Goal: Task Accomplishment & Management: Use online tool/utility

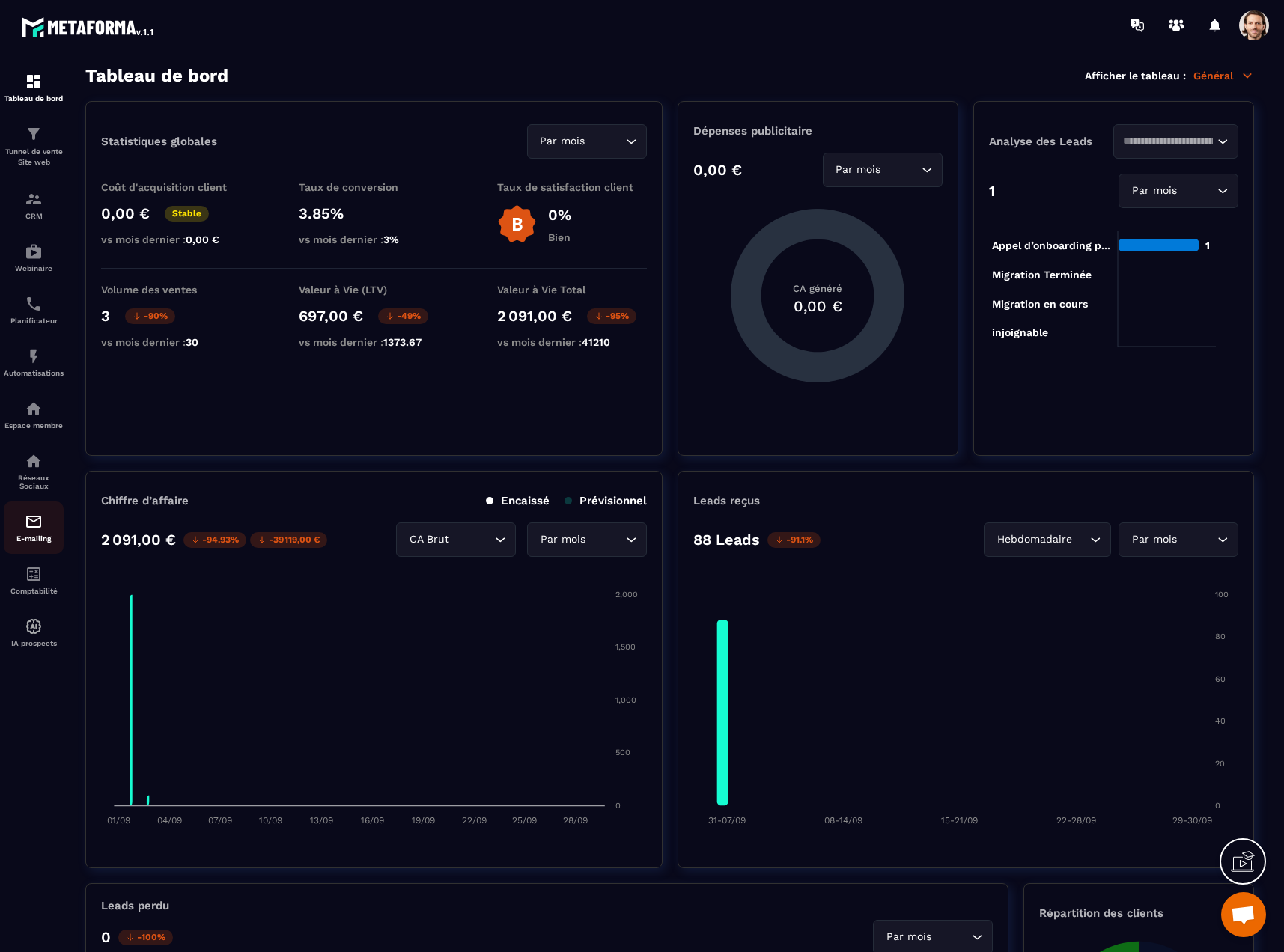
click at [28, 522] on img at bounding box center [33, 521] width 18 height 18
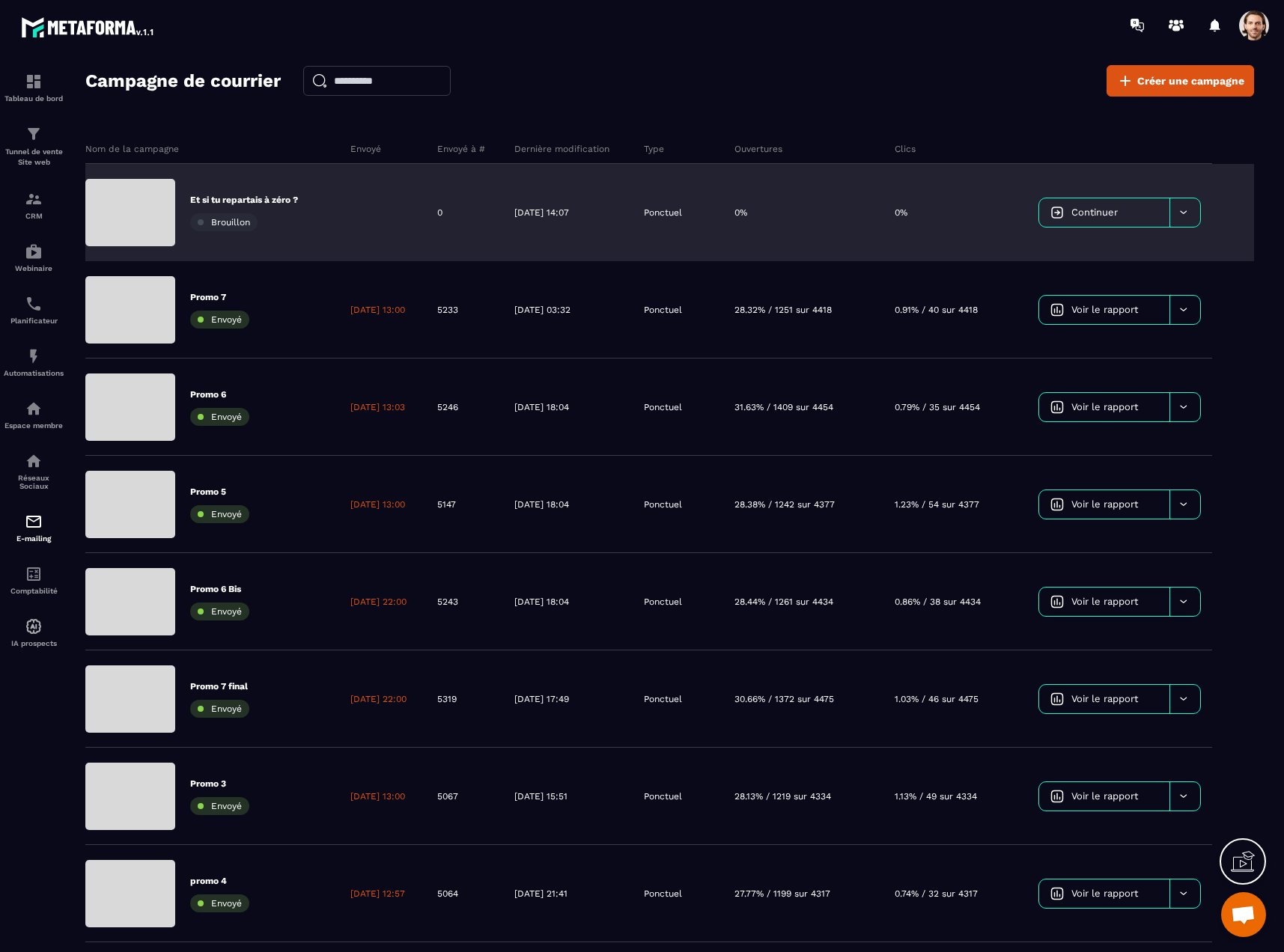
click at [349, 224] on div at bounding box center [382, 212] width 86 height 97
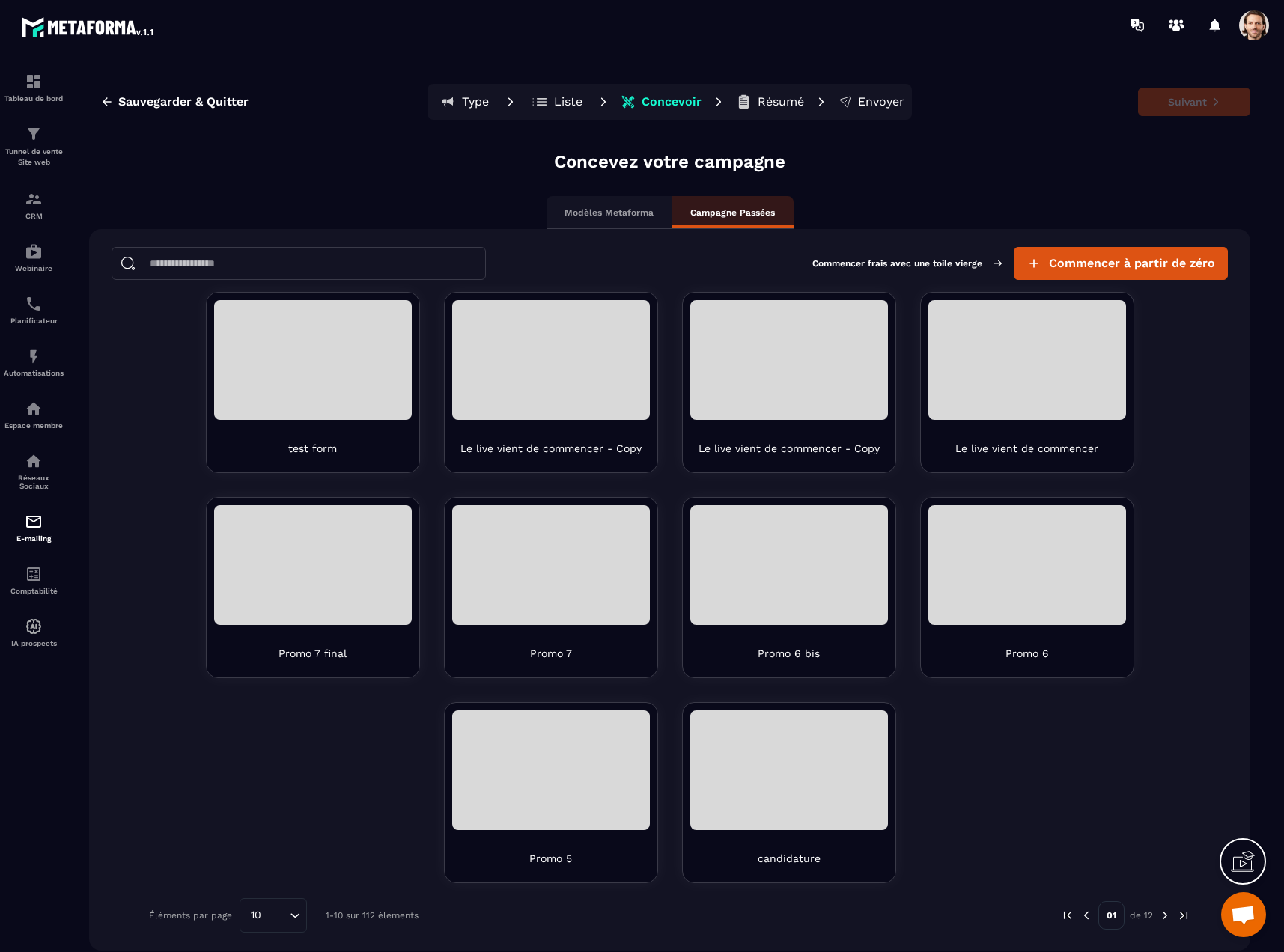
click at [554, 100] on p "Liste" at bounding box center [569, 102] width 29 height 15
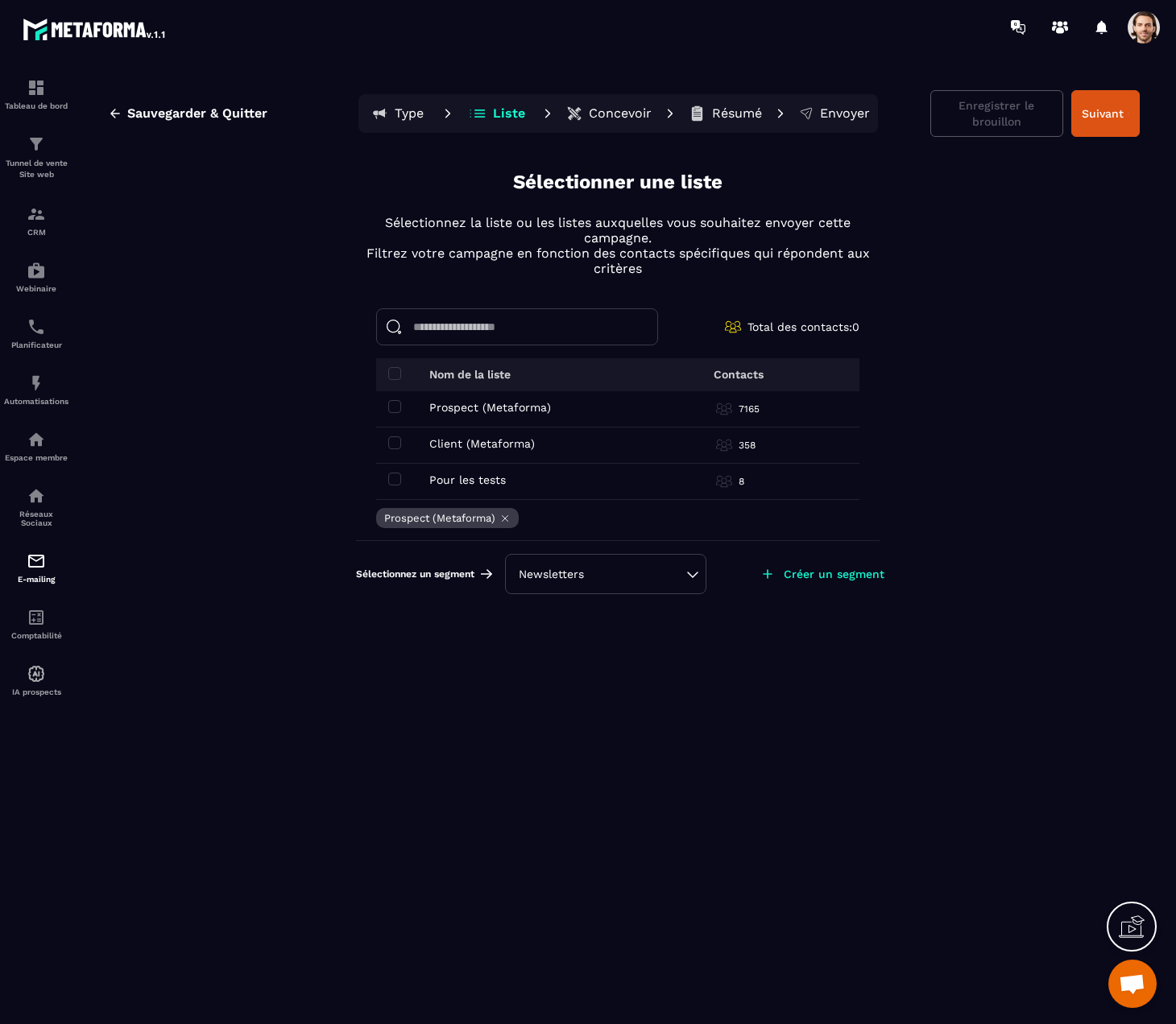
click at [583, 569] on div "Newsletters" at bounding box center [605, 574] width 174 height 16
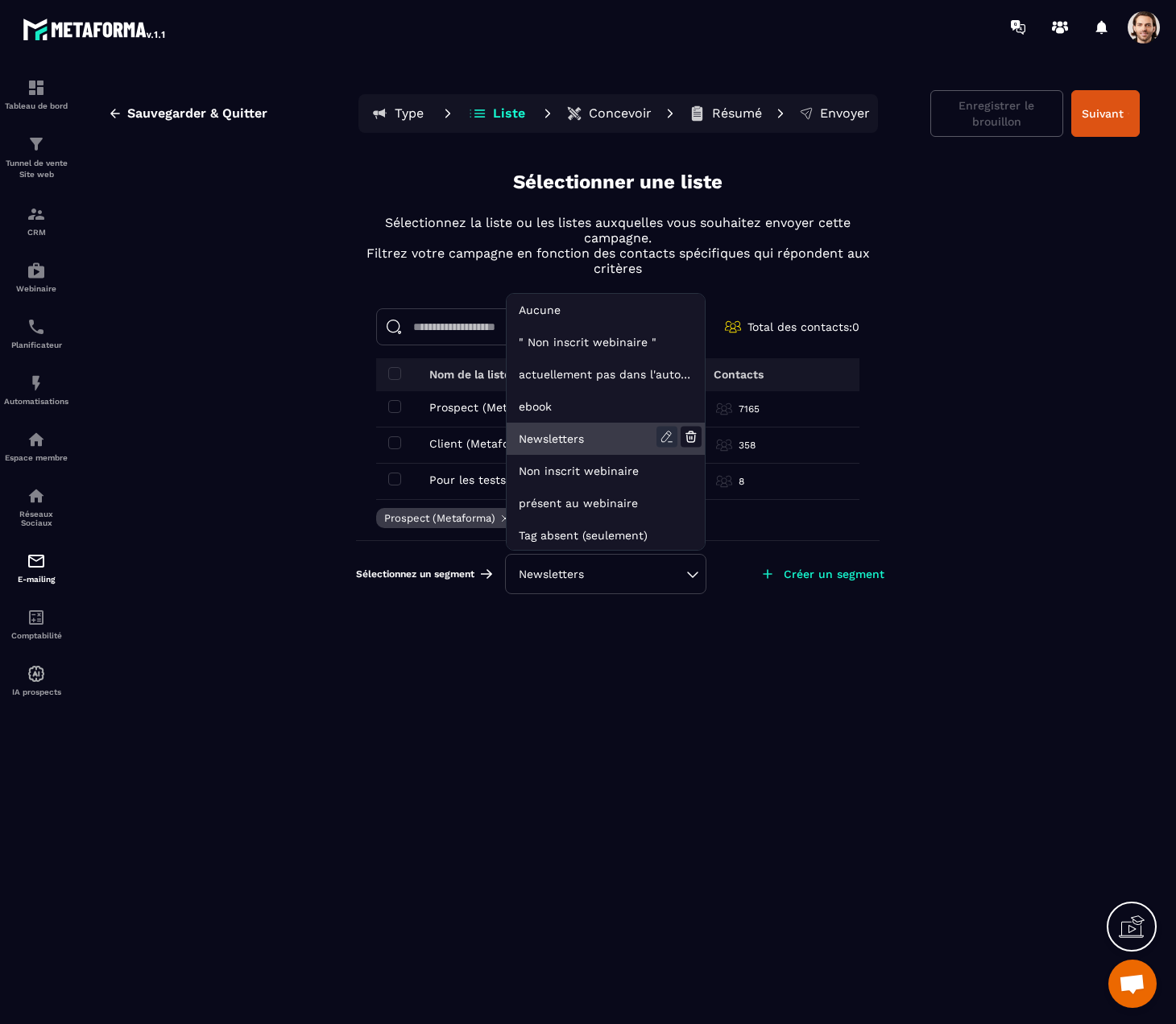
click at [672, 433] on icon at bounding box center [667, 437] width 21 height 21
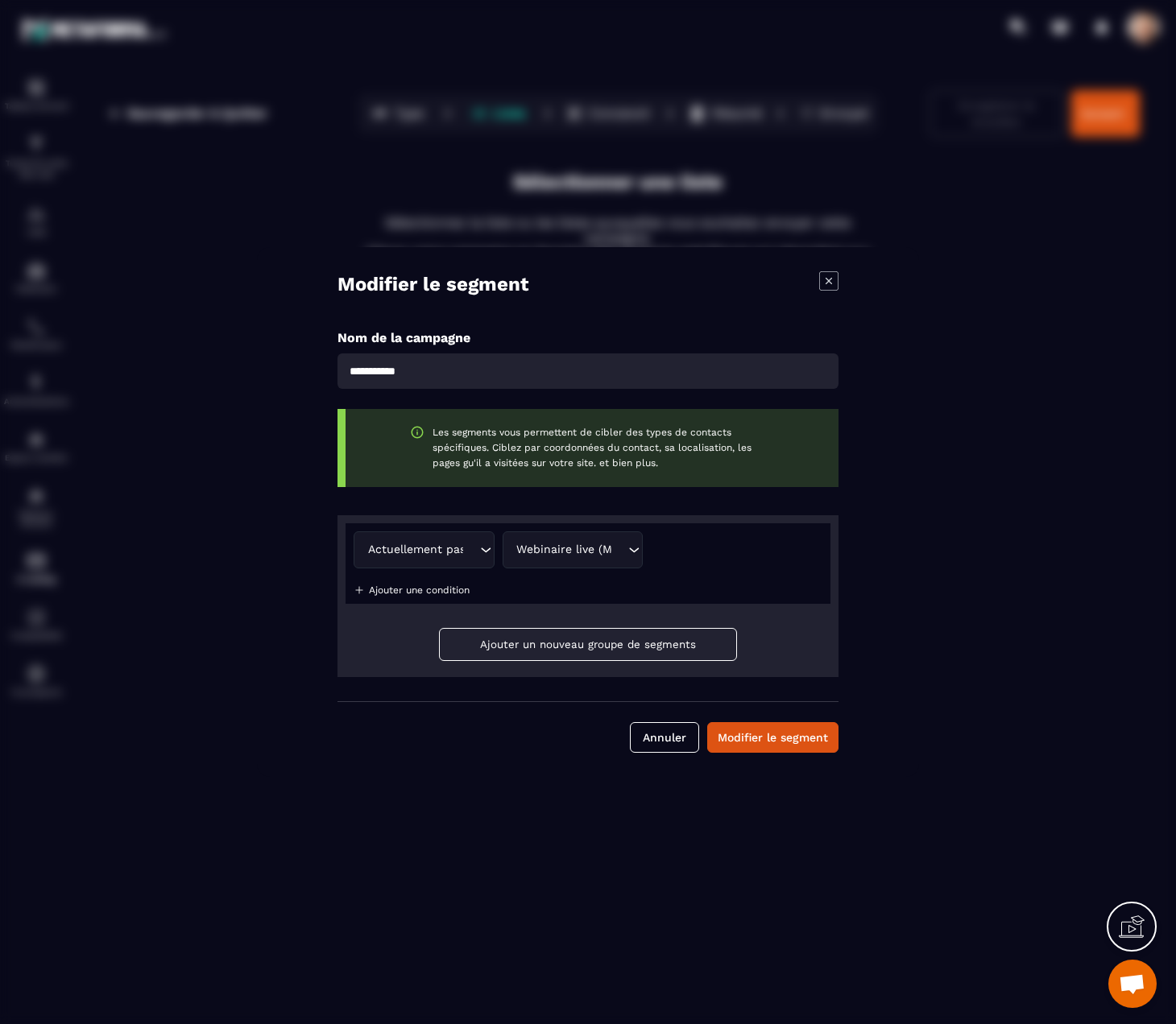
click at [820, 277] on icon "Modal window" at bounding box center [828, 281] width 19 height 19
